Goal: Navigation & Orientation: Find specific page/section

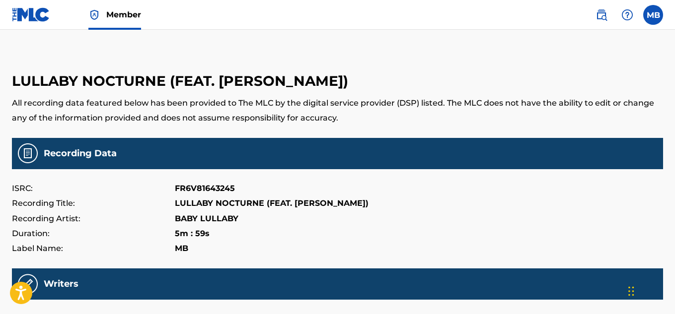
click at [35, 12] on img at bounding box center [31, 14] width 38 height 14
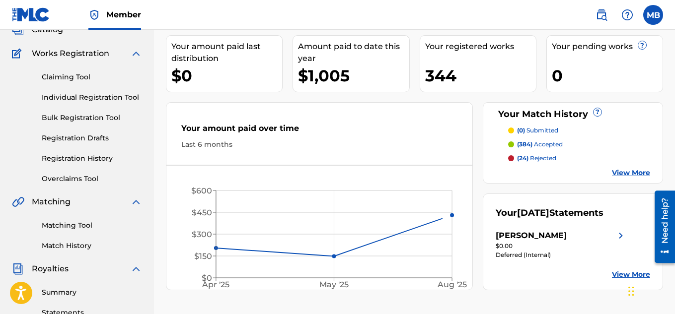
scroll to position [83, 0]
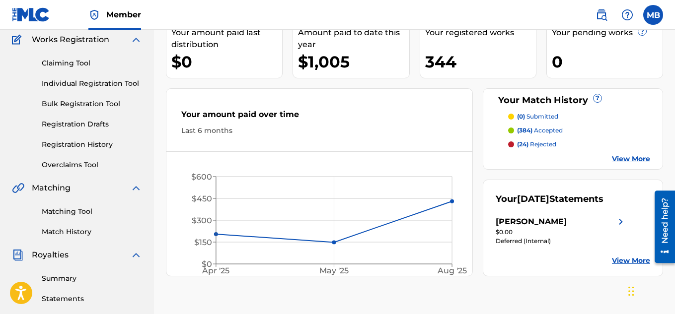
drag, startPoint x: 568, startPoint y: 234, endPoint x: 398, endPoint y: 10, distance: 281.4
click at [567, 228] on div "[PERSON_NAME]" at bounding box center [531, 222] width 71 height 12
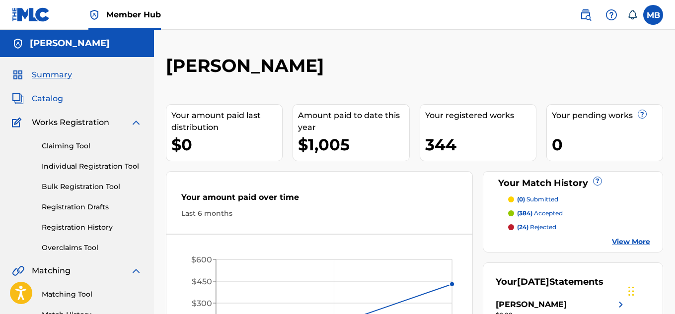
click at [48, 99] on span "Catalog" at bounding box center [47, 99] width 31 height 12
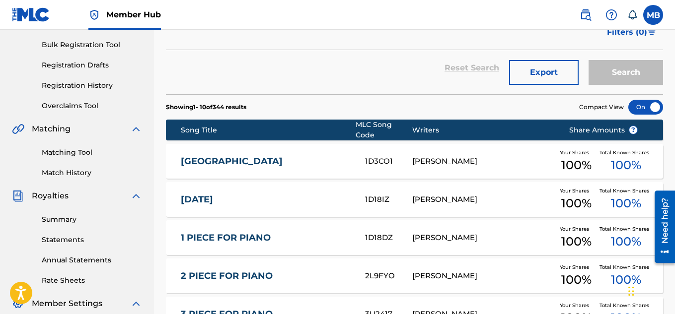
scroll to position [248, 0]
